Goal: Task Accomplishment & Management: Manage account settings

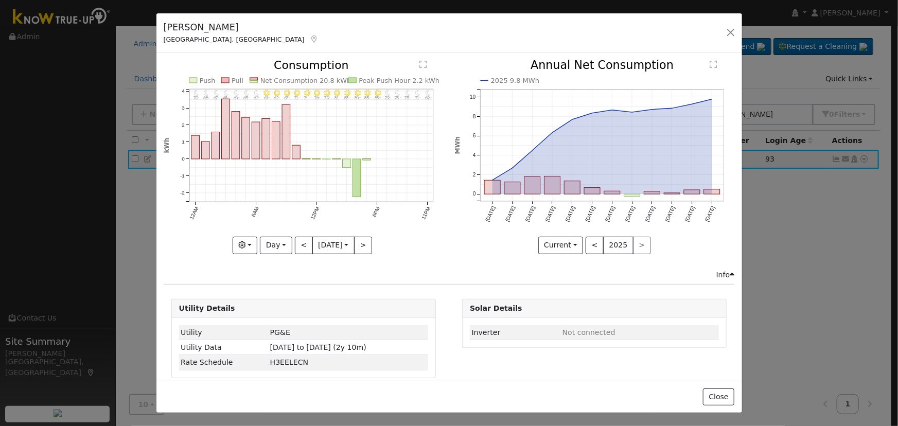
click at [732, 25] on div "[PERSON_NAME] [GEOGRAPHIC_DATA], [GEOGRAPHIC_DATA] Default Account Default Acco…" at bounding box center [450, 33] width 586 height 40
click at [733, 32] on button "button" at bounding box center [731, 32] width 14 height 14
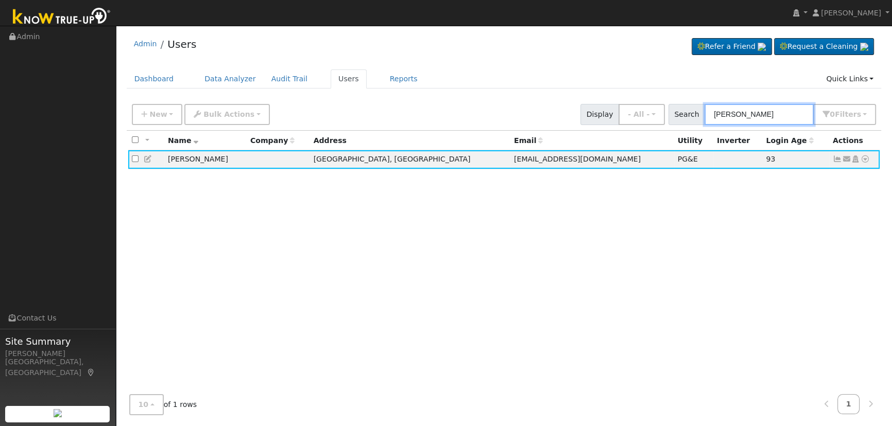
drag, startPoint x: 621, startPoint y: 118, endPoint x: 581, endPoint y: 114, distance: 40.4
click at [576, 114] on div "New Add User Quick Add Quick Connect Quick Convert Lead Bulk Actions Send Email…" at bounding box center [504, 112] width 748 height 25
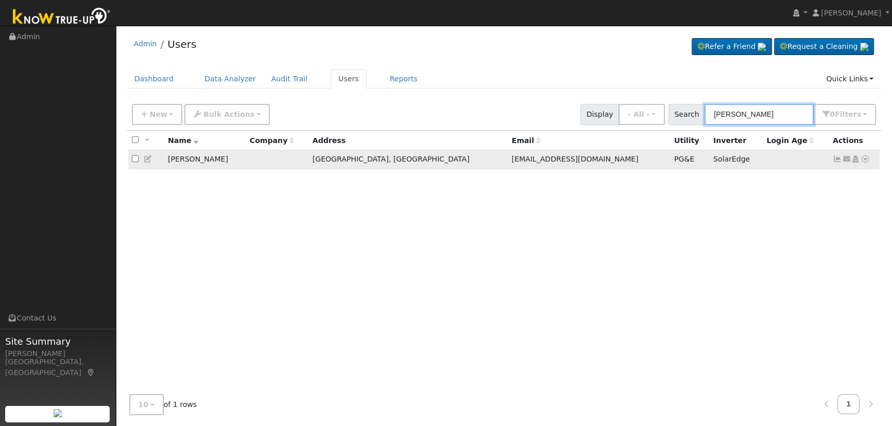
type input "[PERSON_NAME]"
click at [834, 159] on icon at bounding box center [837, 158] width 9 height 7
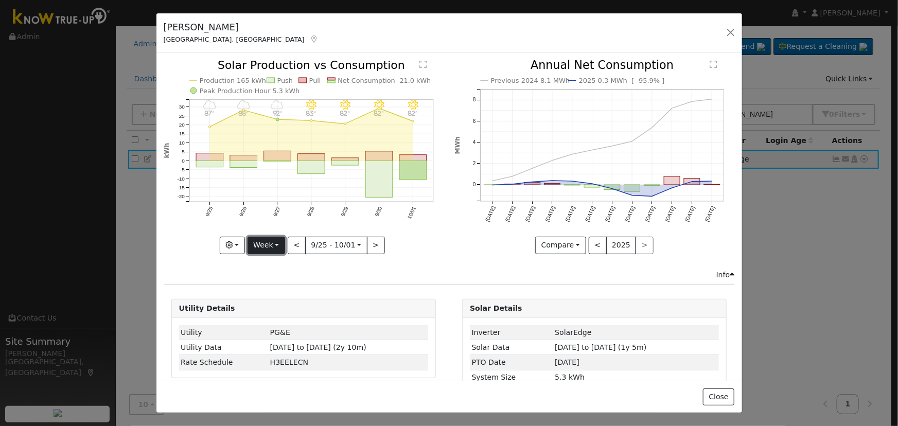
click at [270, 241] on button "Week" at bounding box center [267, 246] width 38 height 18
click at [278, 266] on link "Day" at bounding box center [284, 266] width 72 height 14
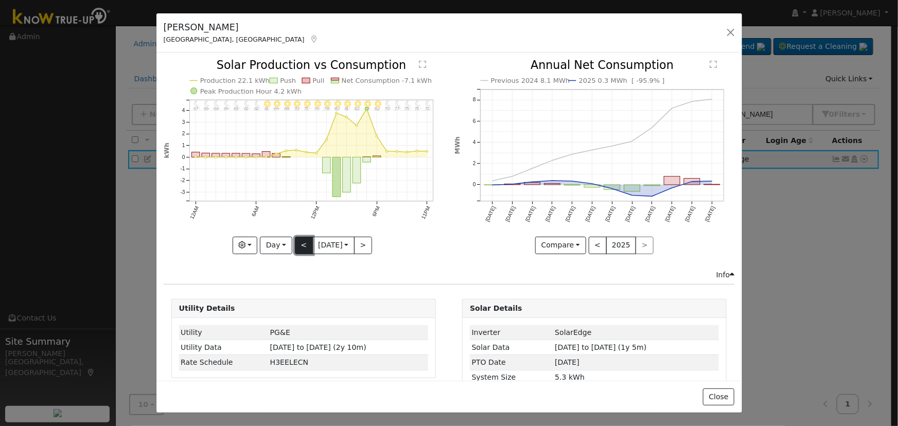
click at [297, 245] on button "<" at bounding box center [304, 246] width 18 height 18
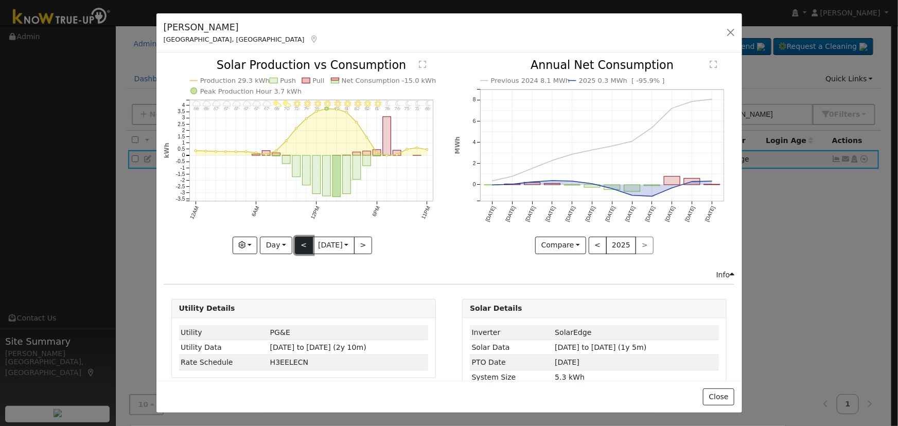
click at [297, 245] on button "<" at bounding box center [304, 246] width 18 height 18
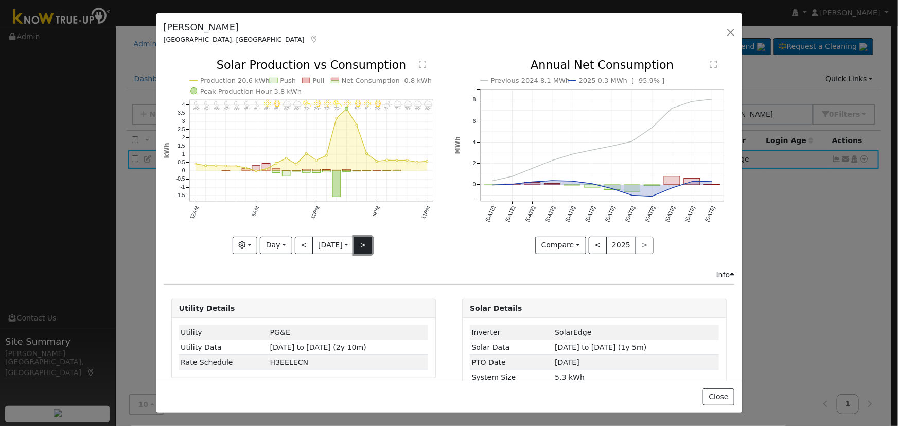
click at [362, 240] on button ">" at bounding box center [363, 246] width 18 height 18
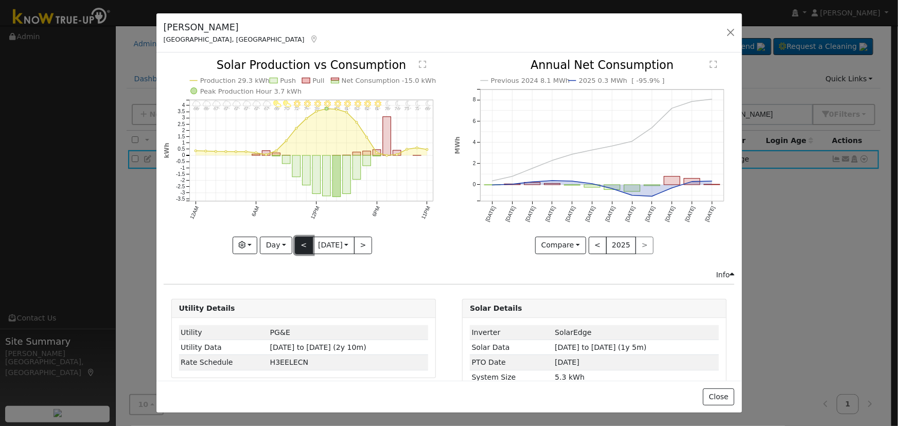
click at [298, 238] on button "<" at bounding box center [304, 246] width 18 height 18
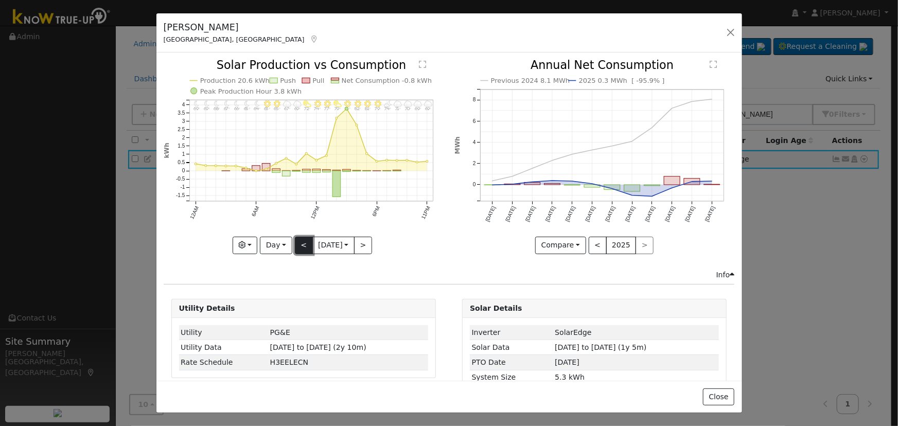
click at [298, 238] on button "<" at bounding box center [304, 246] width 18 height 18
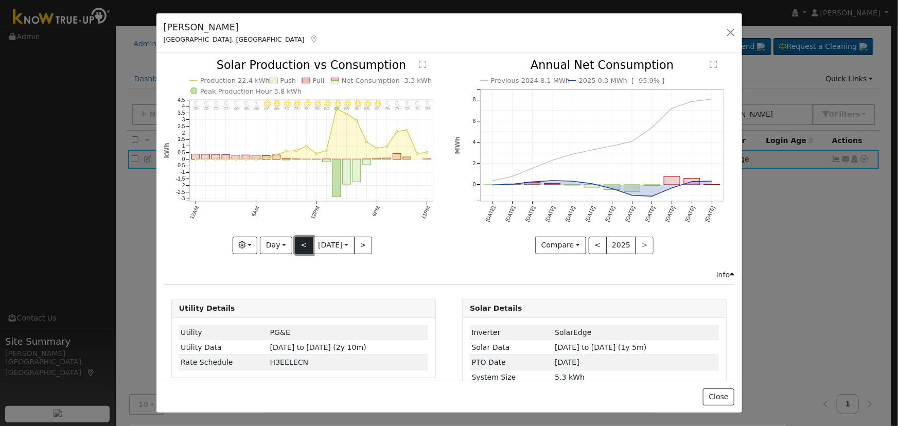
click at [298, 238] on button "<" at bounding box center [304, 246] width 18 height 18
type input "[DATE]"
